Goal: Task Accomplishment & Management: Use online tool/utility

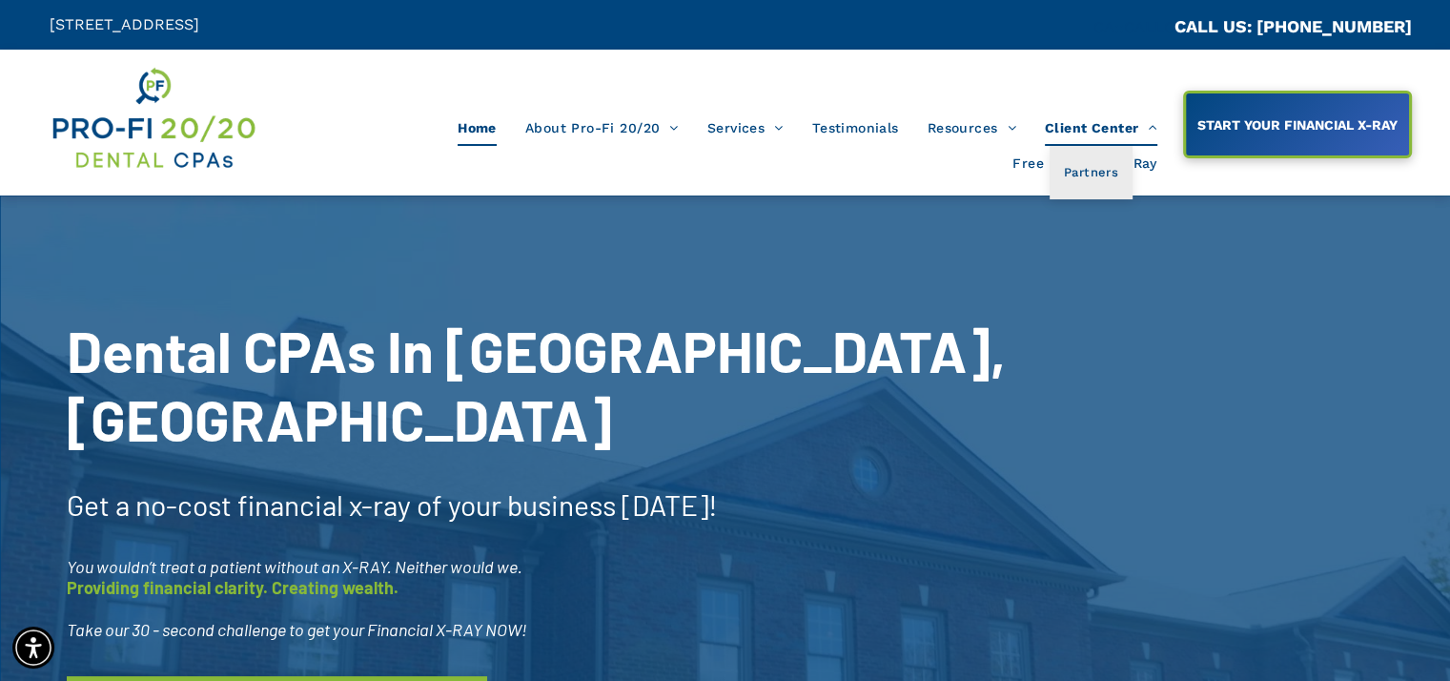
click at [1083, 131] on span "Client Center" at bounding box center [1101, 128] width 113 height 36
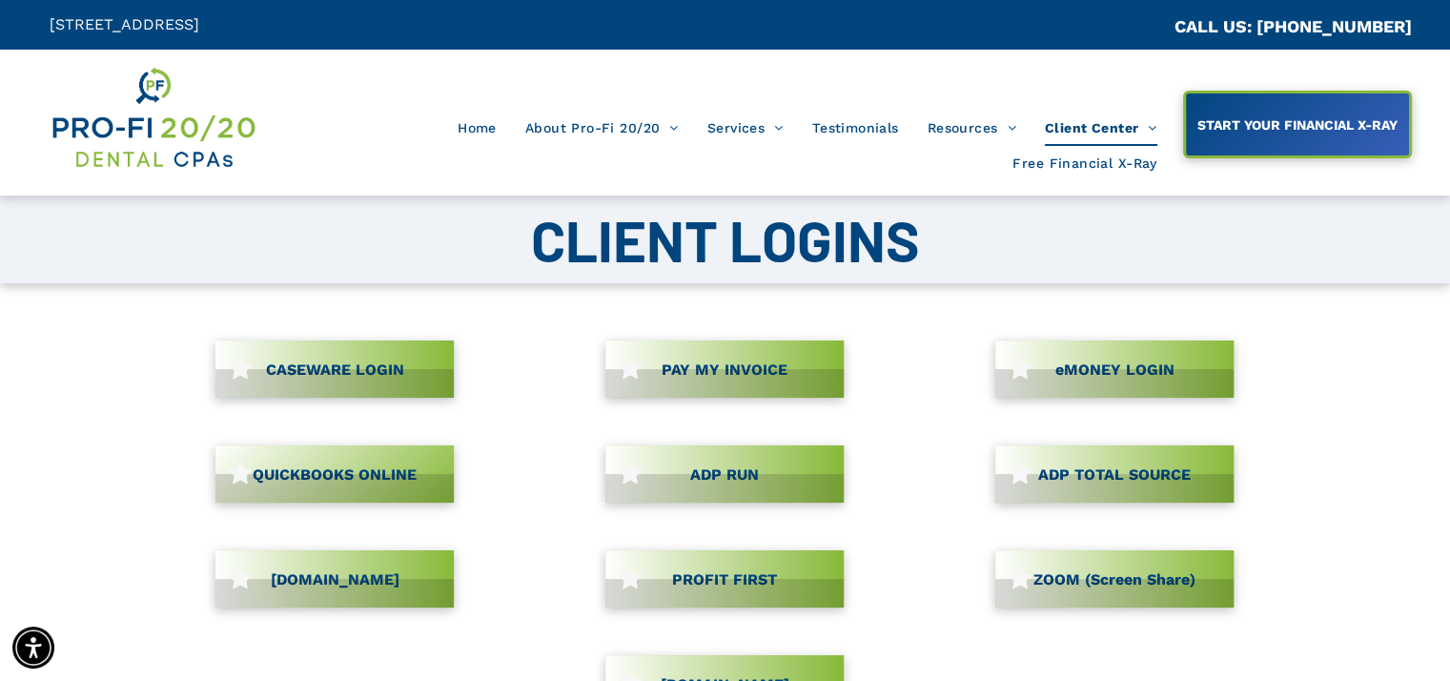
click at [364, 372] on link "CASEWARE LOGIN" at bounding box center [335, 368] width 238 height 57
